Goal: Obtain resource: Obtain resource

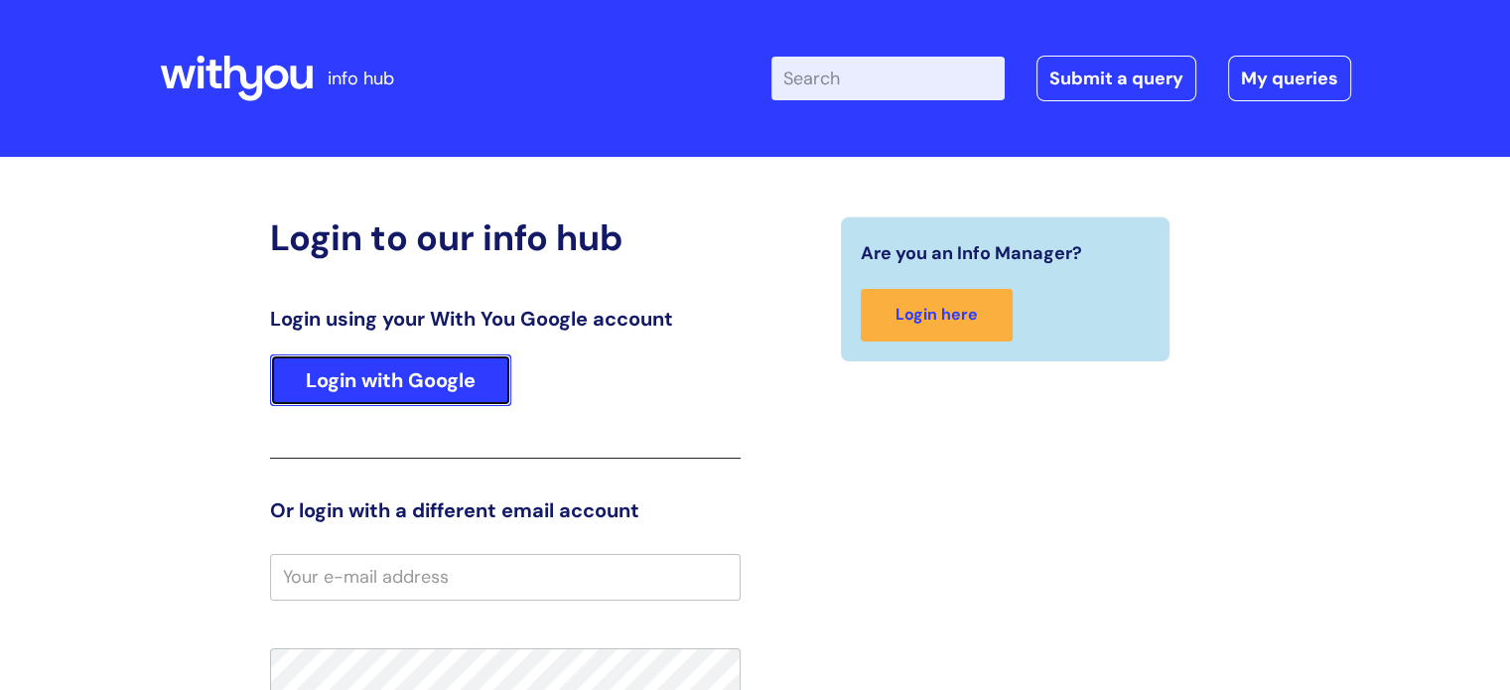
click at [398, 385] on link "Login with Google" at bounding box center [390, 380] width 241 height 52
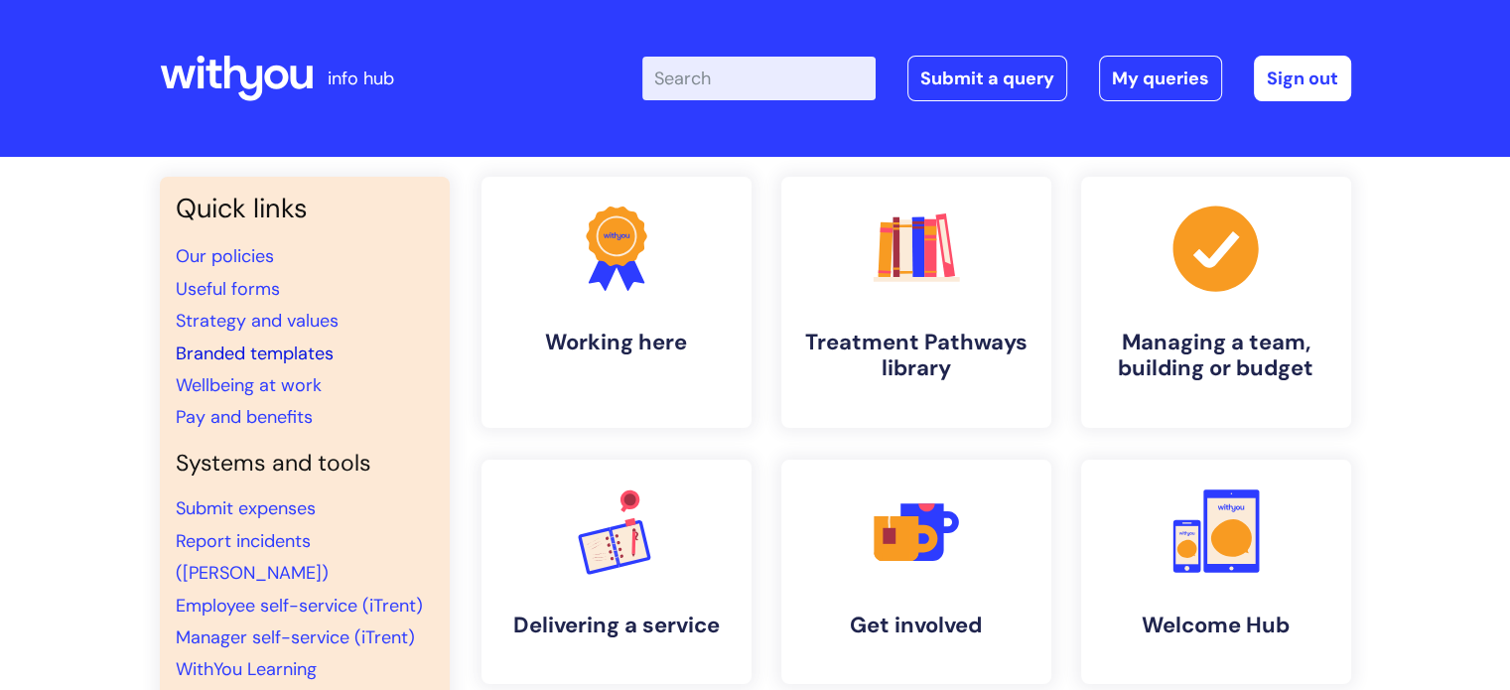
click at [256, 354] on link "Branded templates" at bounding box center [255, 353] width 158 height 24
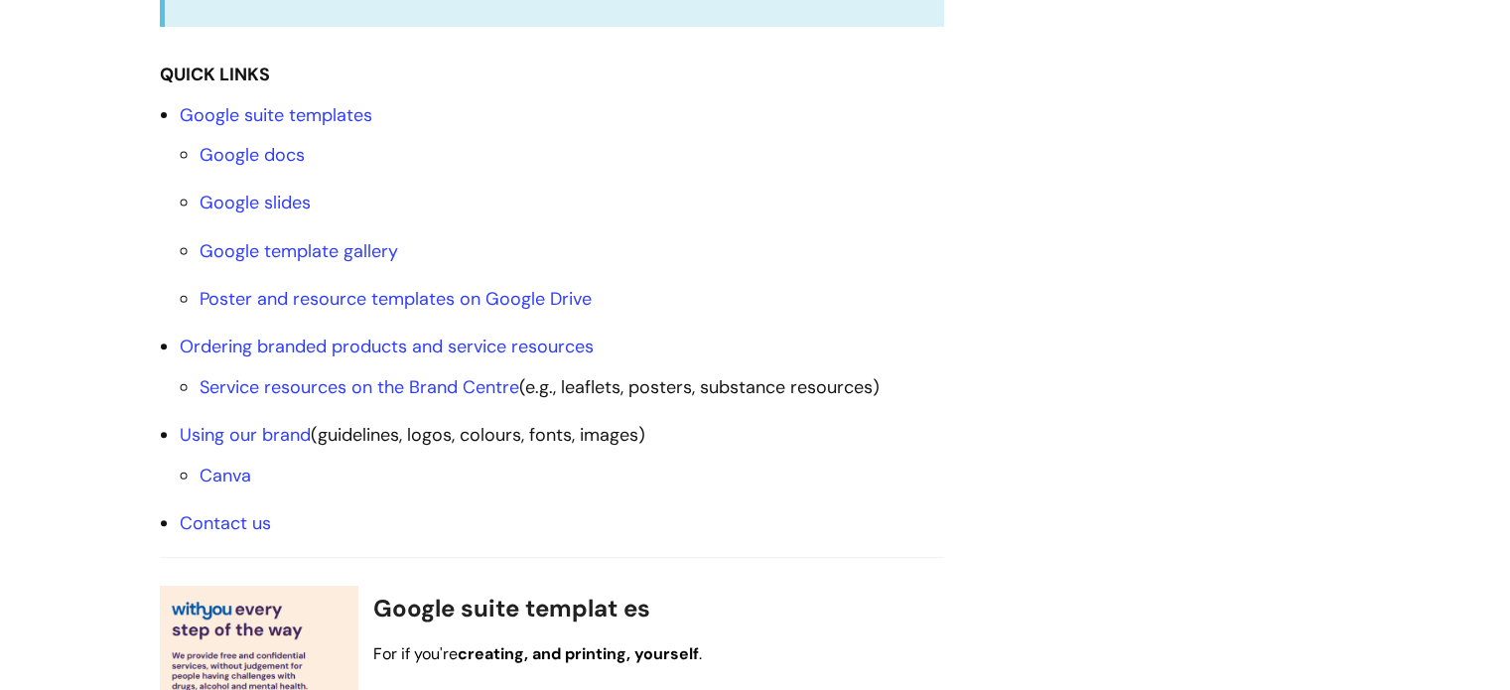
scroll to position [691, 0]
click at [386, 297] on link "Poster and resource templates on Google Drive" at bounding box center [396, 299] width 392 height 24
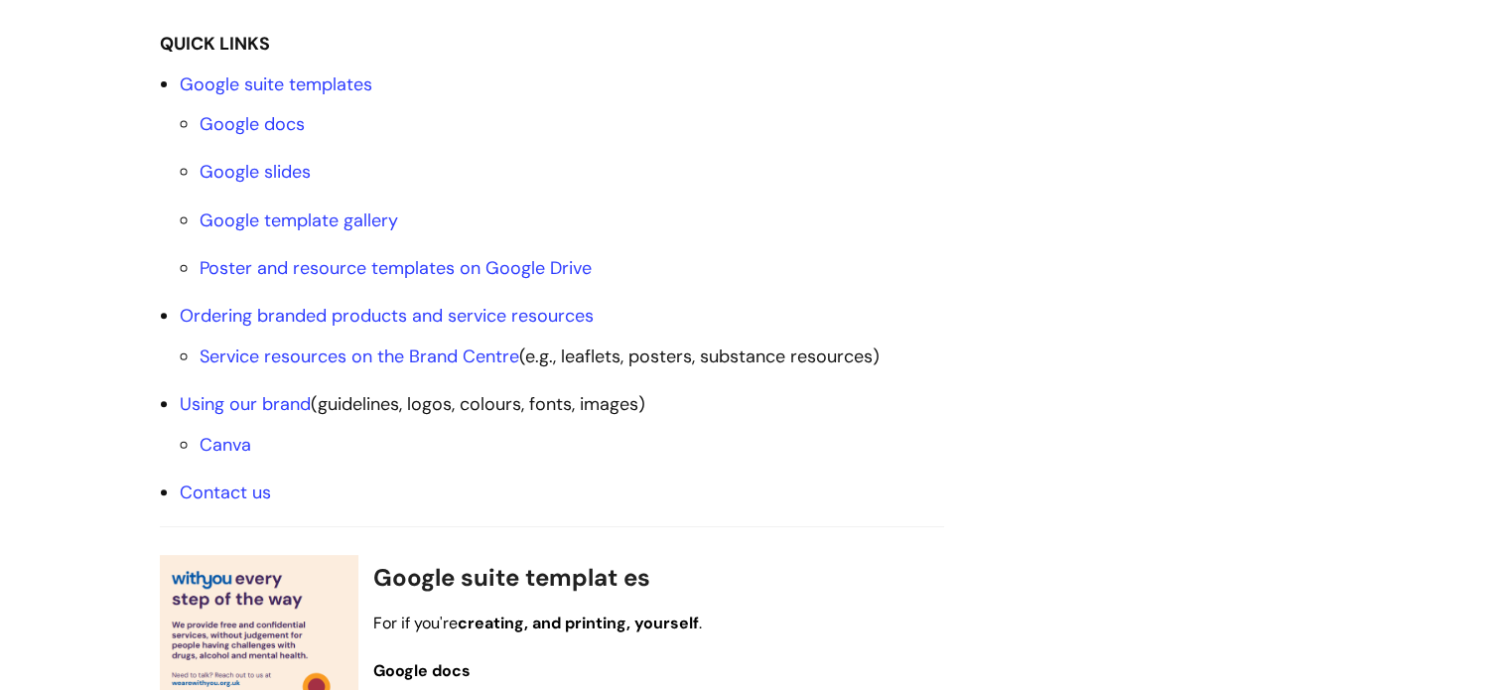
scroll to position [723, 0]
click at [338, 272] on link "Poster and resource templates on Google Drive" at bounding box center [396, 267] width 392 height 24
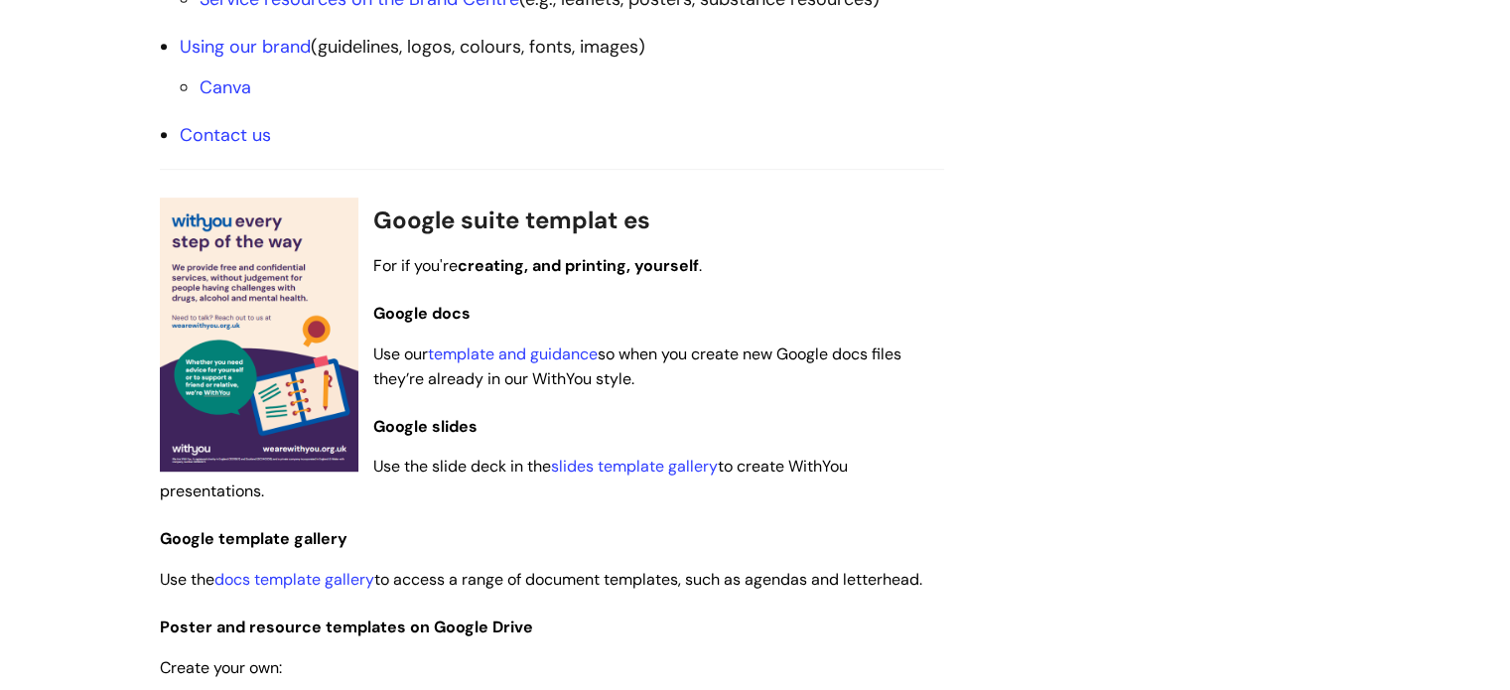
scroll to position [1076, 0]
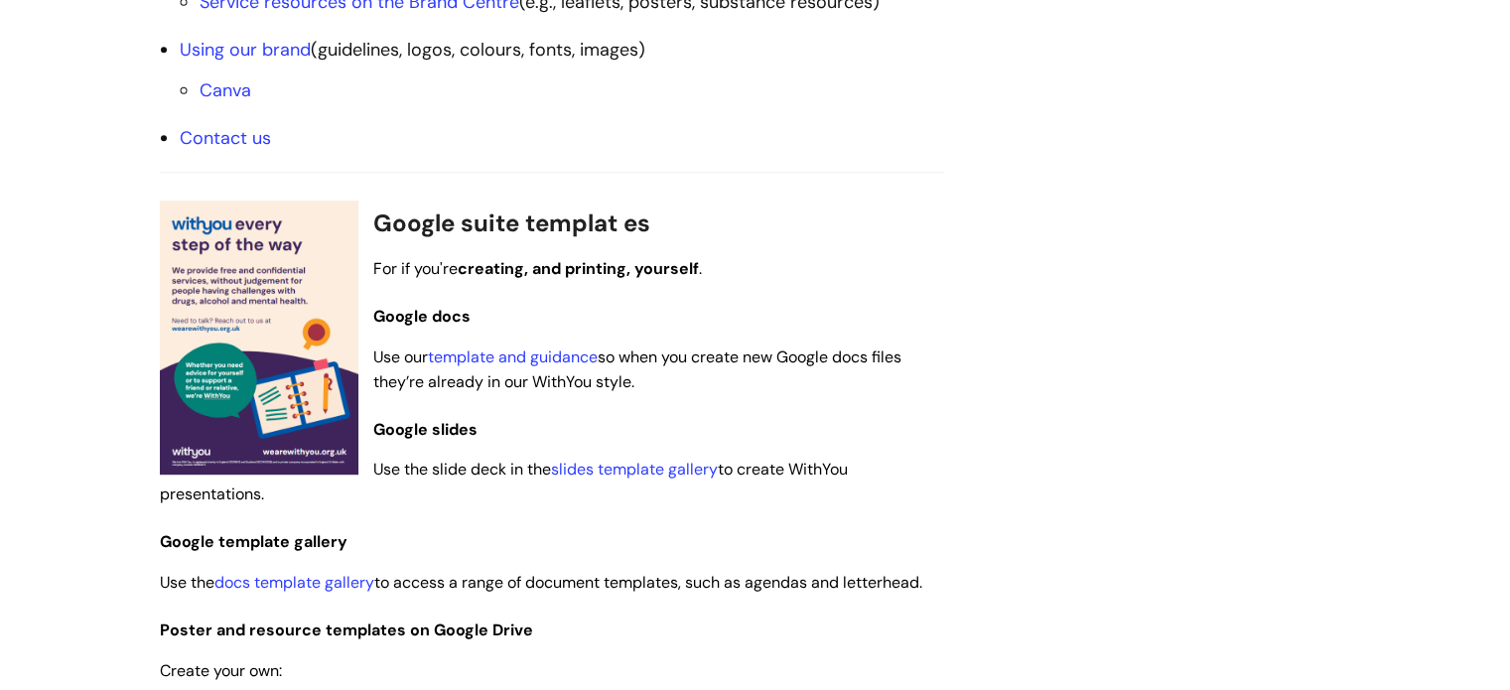
drag, startPoint x: 561, startPoint y: 560, endPoint x: 419, endPoint y: 523, distance: 146.6
click at [419, 523] on h3 "Google template gallery" at bounding box center [552, 537] width 784 height 37
click at [544, 352] on link "template and guidance" at bounding box center [513, 356] width 170 height 21
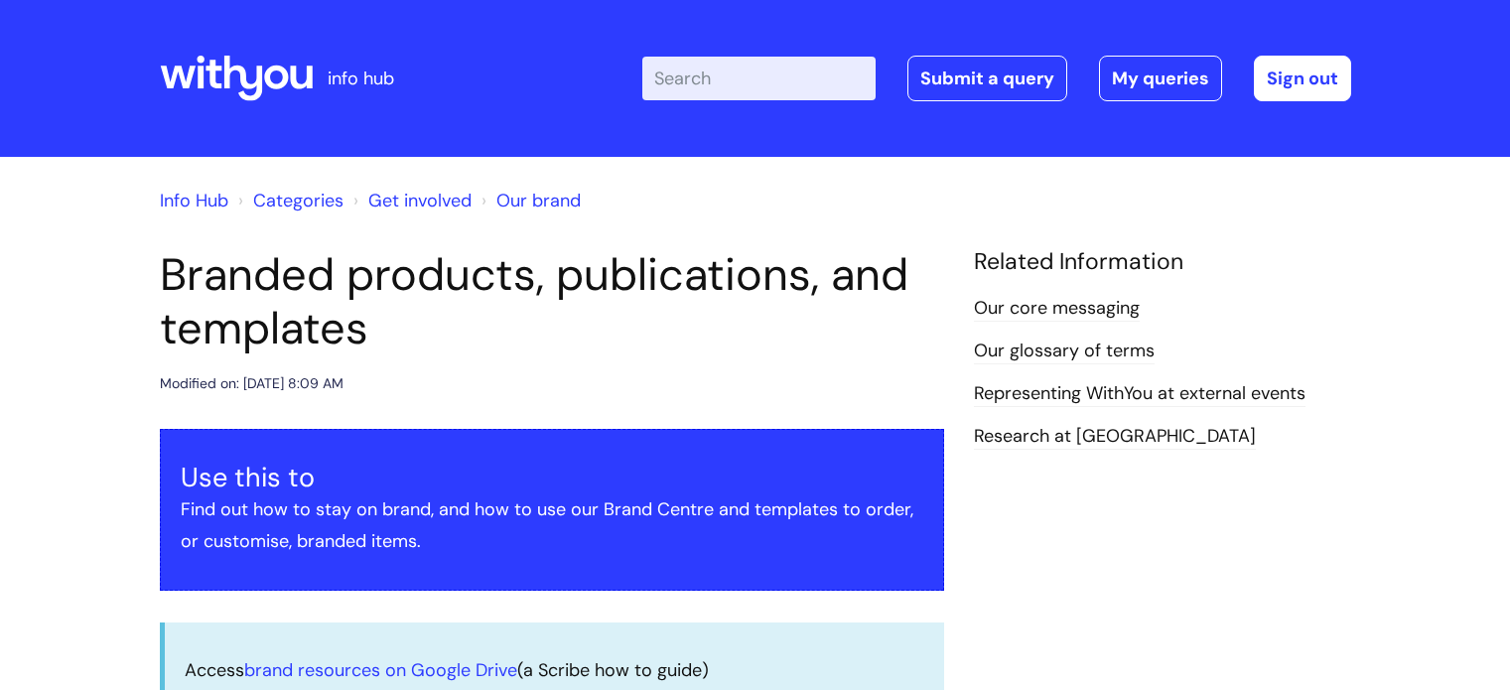
scroll to position [1076, 0]
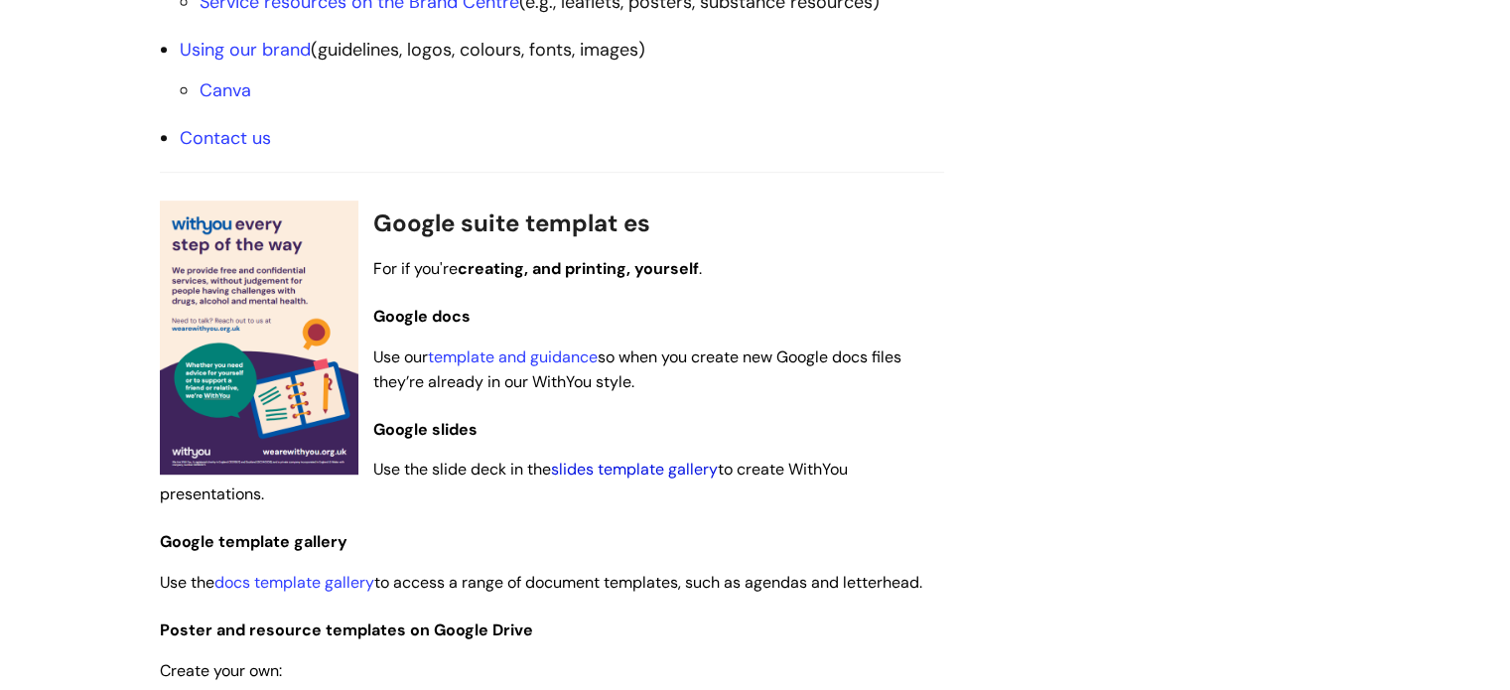
click at [643, 472] on link "slides template gallery" at bounding box center [634, 469] width 167 height 21
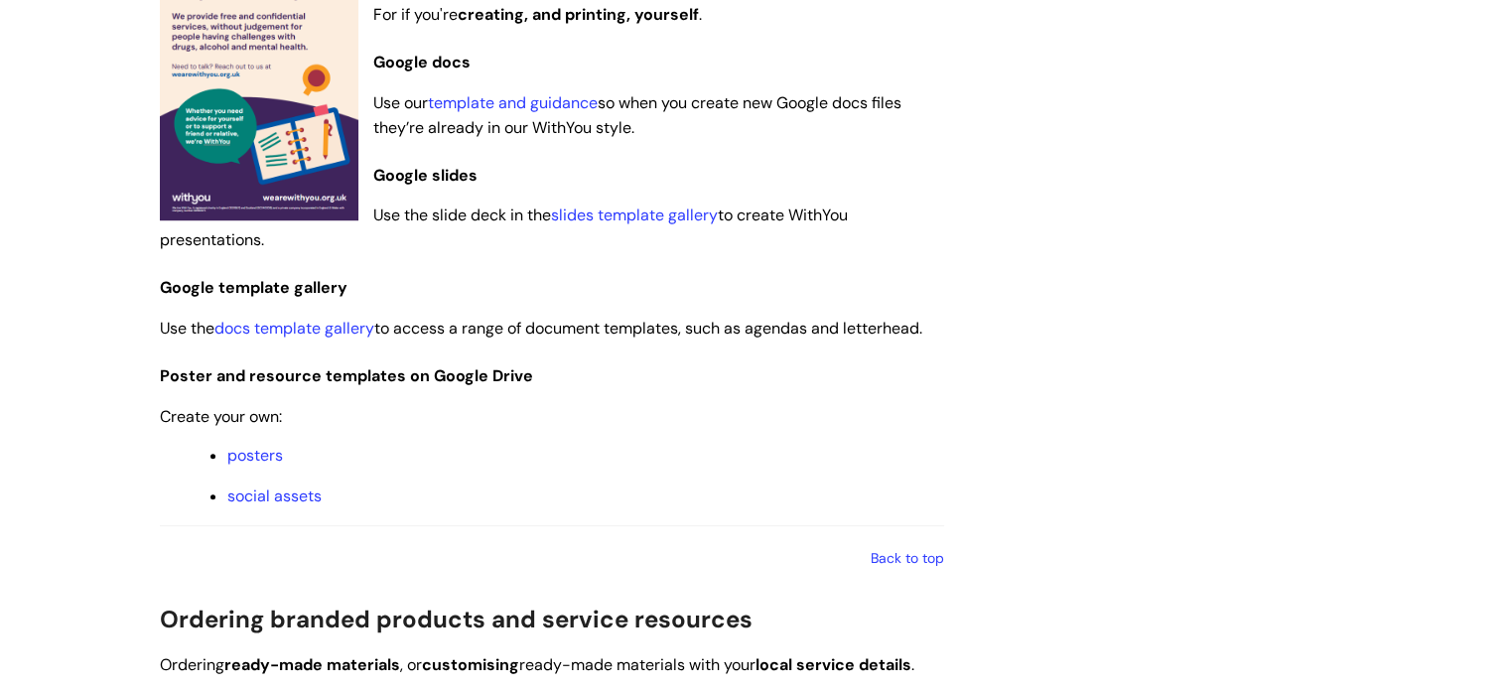
scroll to position [1344, 0]
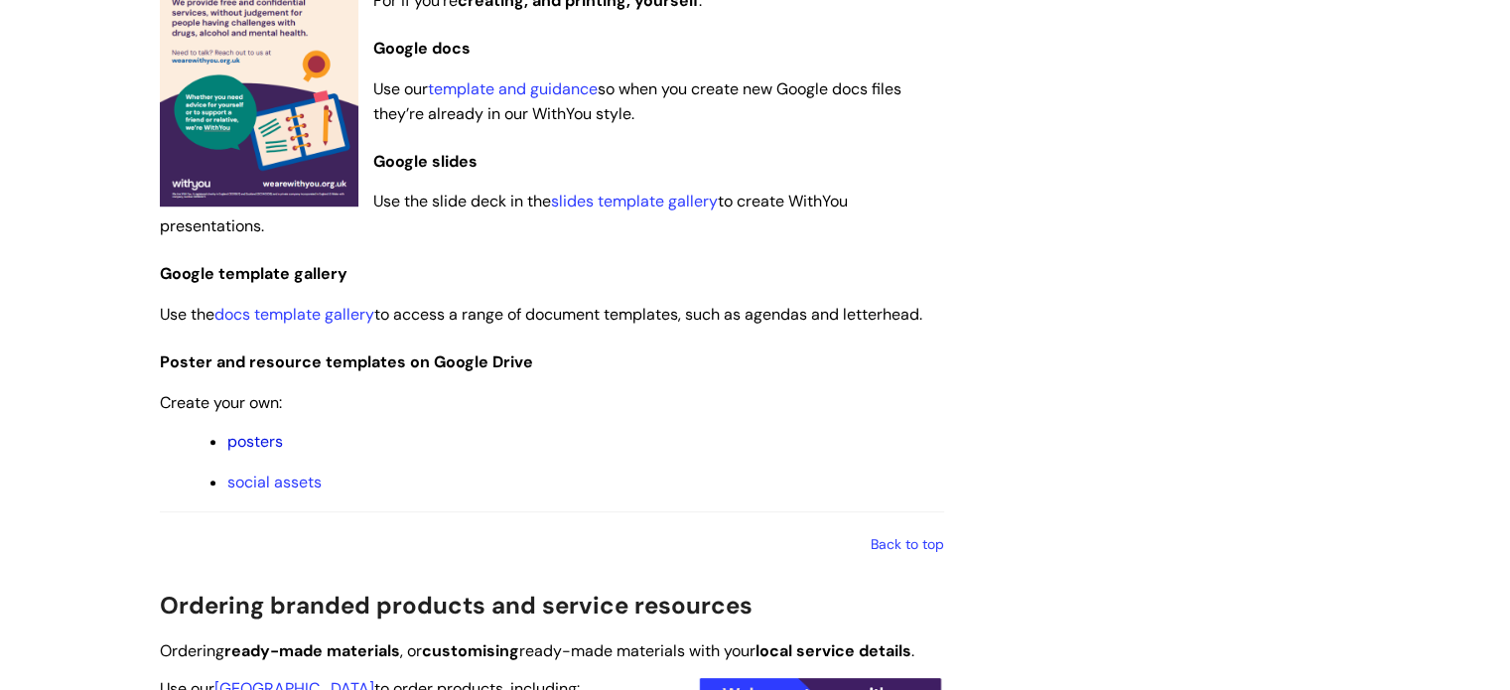
click at [245, 446] on link "posters" at bounding box center [255, 441] width 56 height 21
